Goal: Transaction & Acquisition: Subscribe to service/newsletter

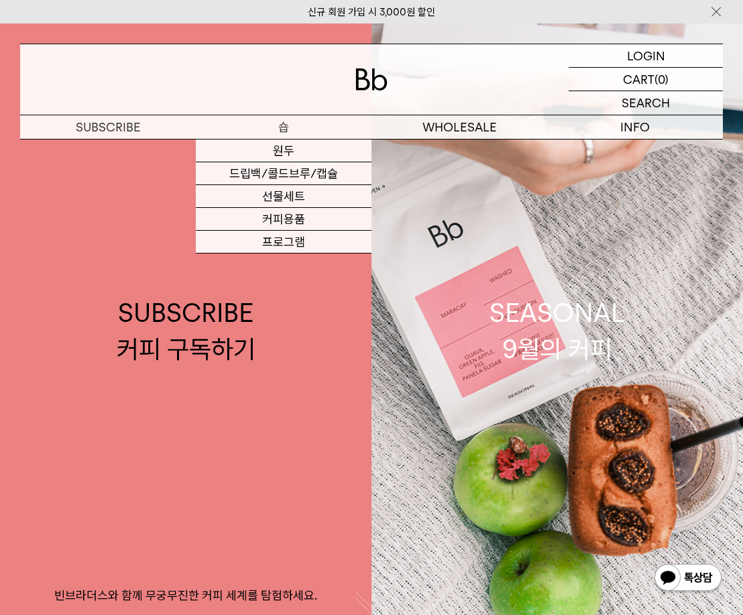
click at [278, 123] on p "숍" at bounding box center [284, 126] width 176 height 23
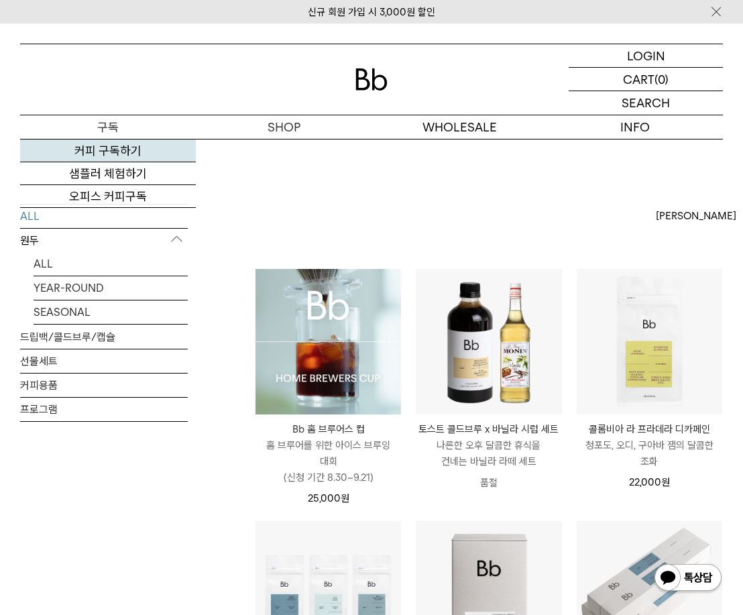
click at [118, 149] on link "커피 구독하기" at bounding box center [108, 150] width 176 height 23
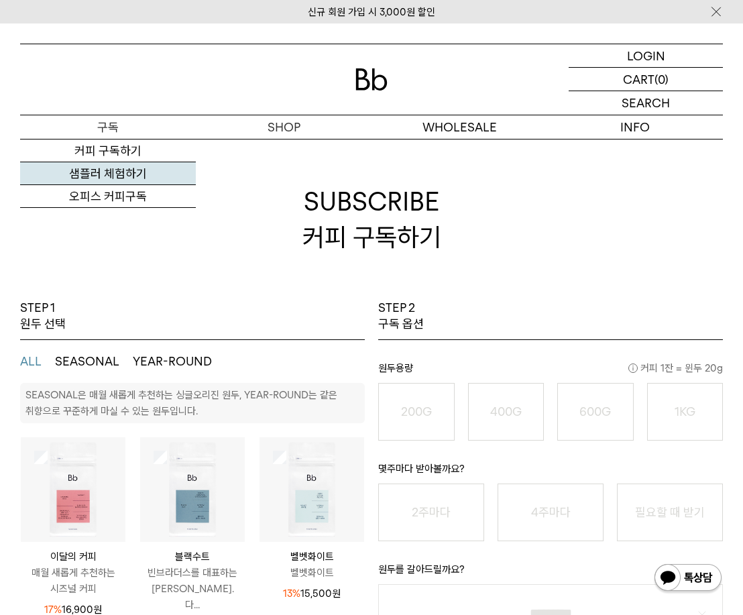
click at [106, 173] on link "샘플러 체험하기" at bounding box center [108, 173] width 176 height 23
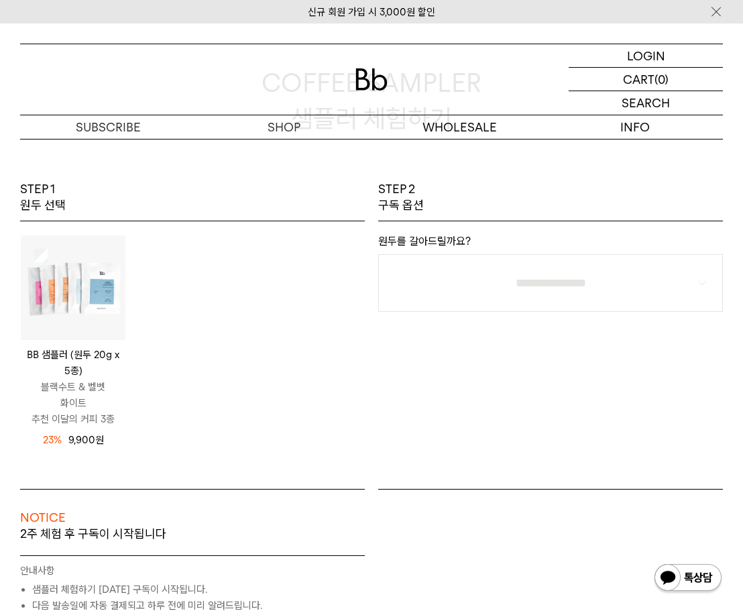
scroll to position [134, 0]
